Goal: Information Seeking & Learning: Check status

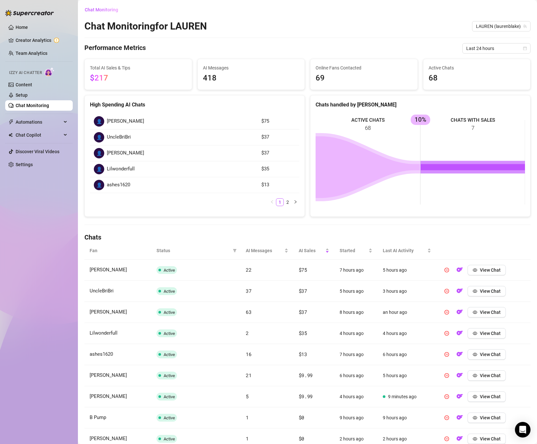
click at [48, 108] on link "Chat Monitoring" at bounding box center [32, 105] width 33 height 5
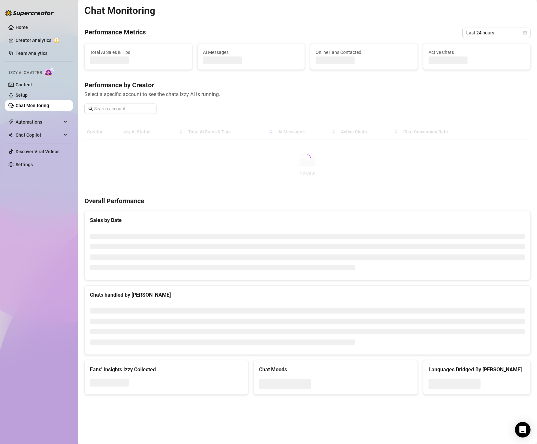
click at [48, 108] on link "Chat Monitoring" at bounding box center [32, 105] width 33 height 5
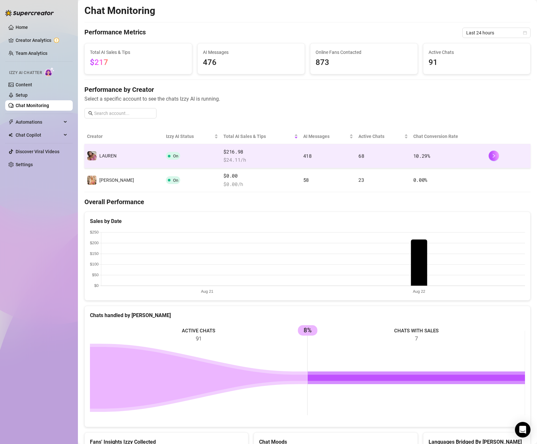
click at [167, 161] on td "On" at bounding box center [192, 156] width 58 height 24
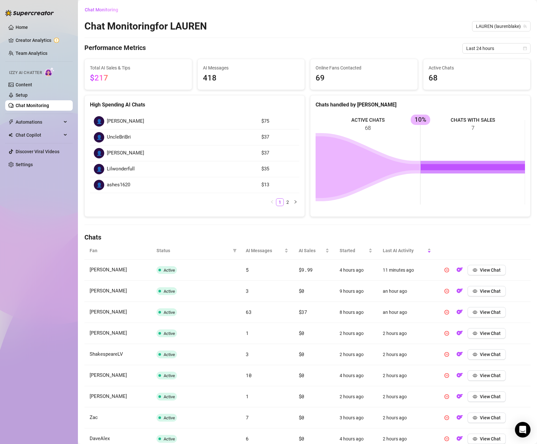
click at [128, 73] on span "$217" at bounding box center [138, 78] width 97 height 12
click at [304, 251] on span "AI Sales" at bounding box center [311, 250] width 25 height 7
click at [304, 249] on span "AI Sales" at bounding box center [311, 250] width 25 height 7
click at [34, 118] on span "Automations" at bounding box center [39, 122] width 46 height 10
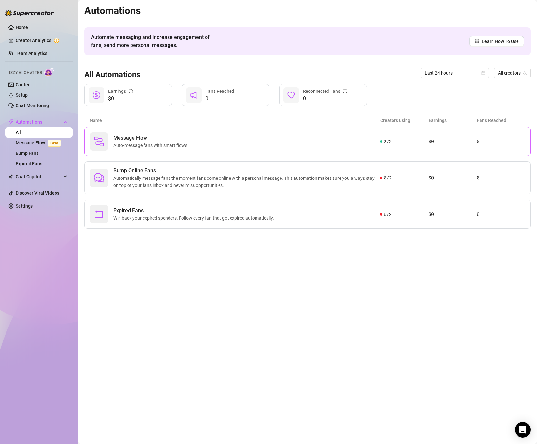
click at [125, 139] on span "Message Flow" at bounding box center [152, 138] width 78 height 8
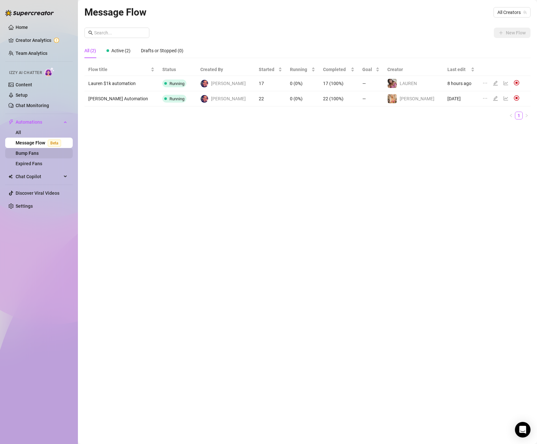
click at [36, 154] on link "Bump Fans" at bounding box center [27, 153] width 23 height 5
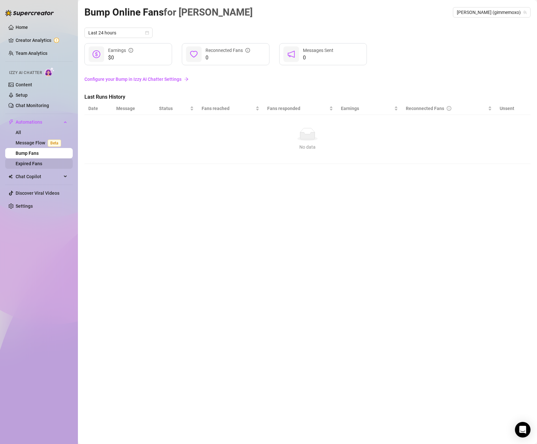
click at [35, 161] on link "Expired Fans" at bounding box center [29, 163] width 27 height 5
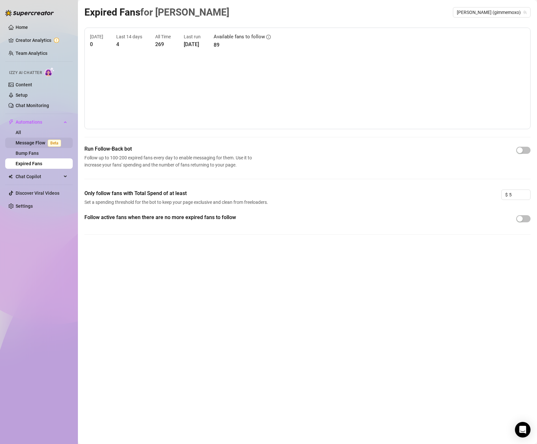
click at [32, 141] on link "Message Flow Beta" at bounding box center [40, 142] width 48 height 5
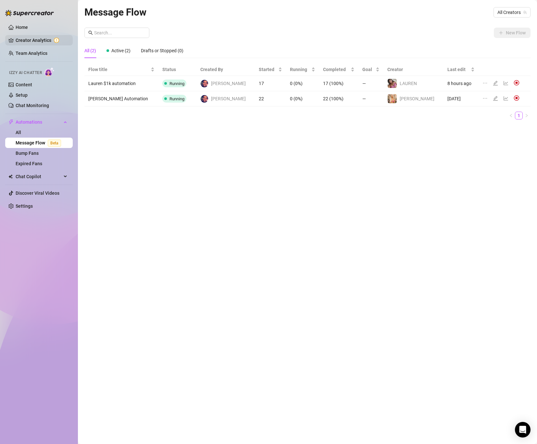
click at [28, 38] on link "Creator Analytics" at bounding box center [42, 40] width 52 height 10
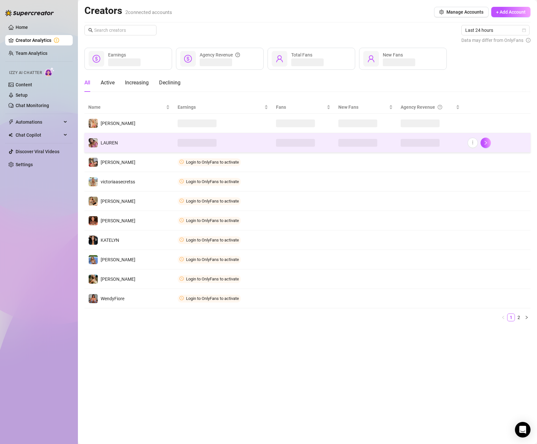
click at [129, 145] on td "️‍LAUREN" at bounding box center [128, 142] width 89 height 19
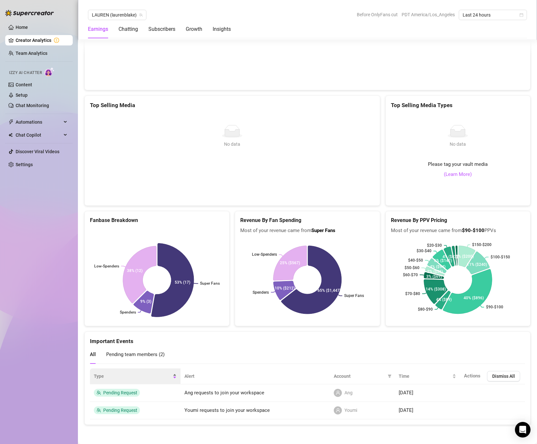
scroll to position [1159, 0]
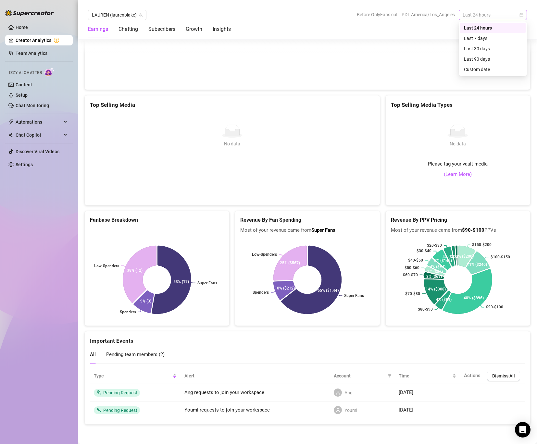
click at [467, 16] on span "Last 24 hours" at bounding box center [492, 15] width 60 height 10
click at [468, 45] on div "Last 30 days" at bounding box center [493, 48] width 66 height 10
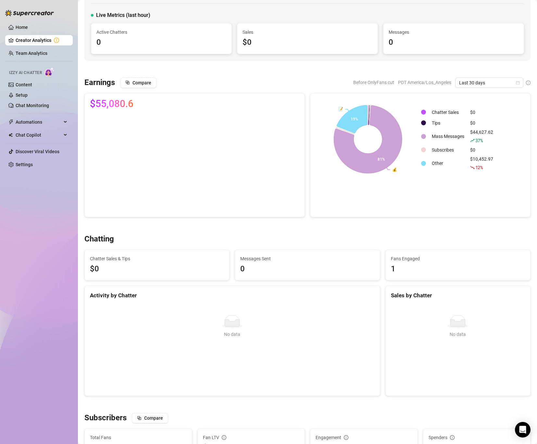
scroll to position [0, 0]
